Goal: Navigation & Orientation: Find specific page/section

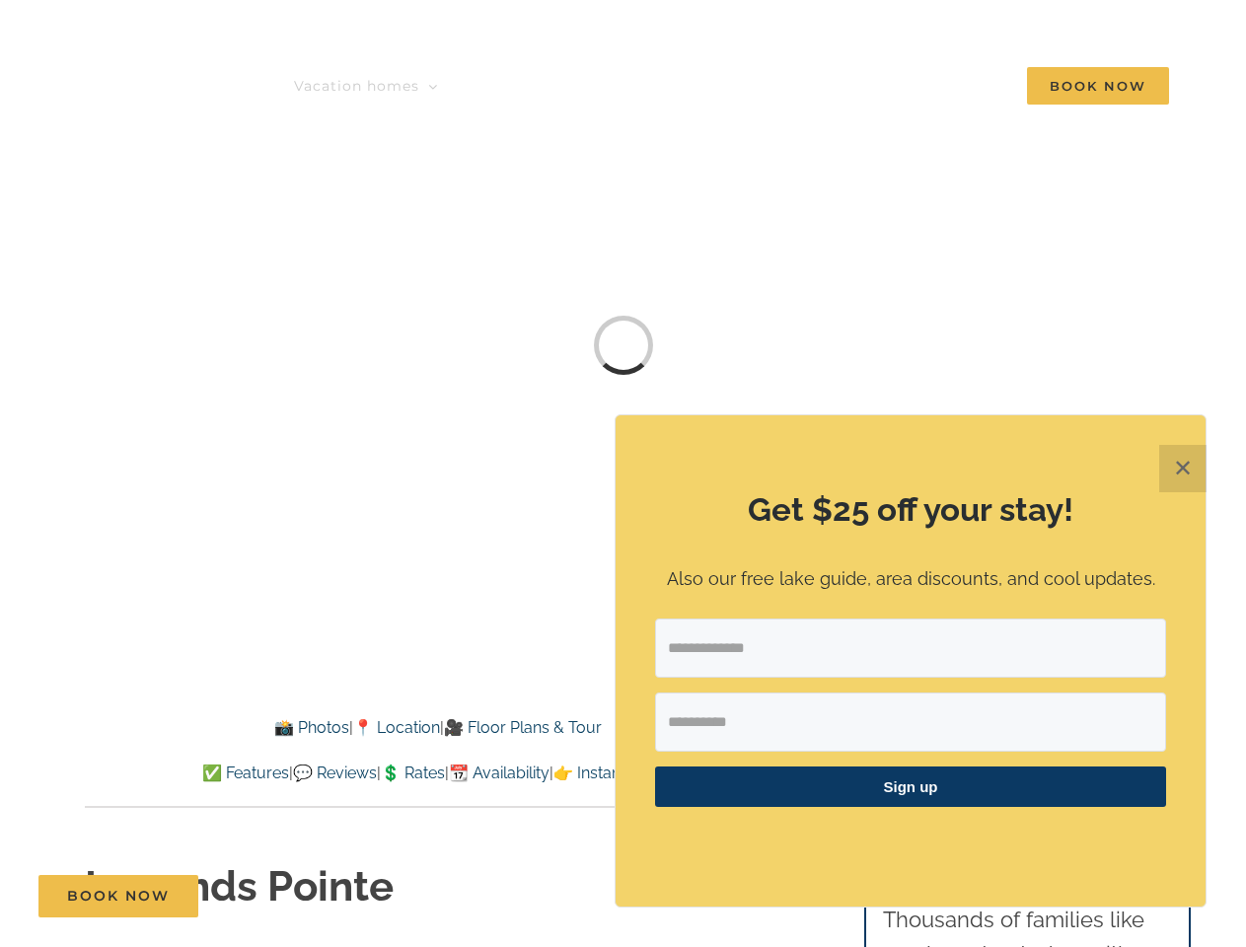
click at [623, 478] on div "Get $25 off your stay! Also our free lake guide, area discounts, and cool updat…" at bounding box center [911, 660] width 590 height 491
click at [314, 232] on span "Resort Neighborhoods" at bounding box center [382, 224] width 136 height 15
click at [314, 266] on span "🎯 Top Searches" at bounding box center [364, 259] width 101 height 15
click at [911, 705] on div "Sign up" at bounding box center [910, 720] width 511 height 203
